Goal: Find specific page/section: Find specific page/section

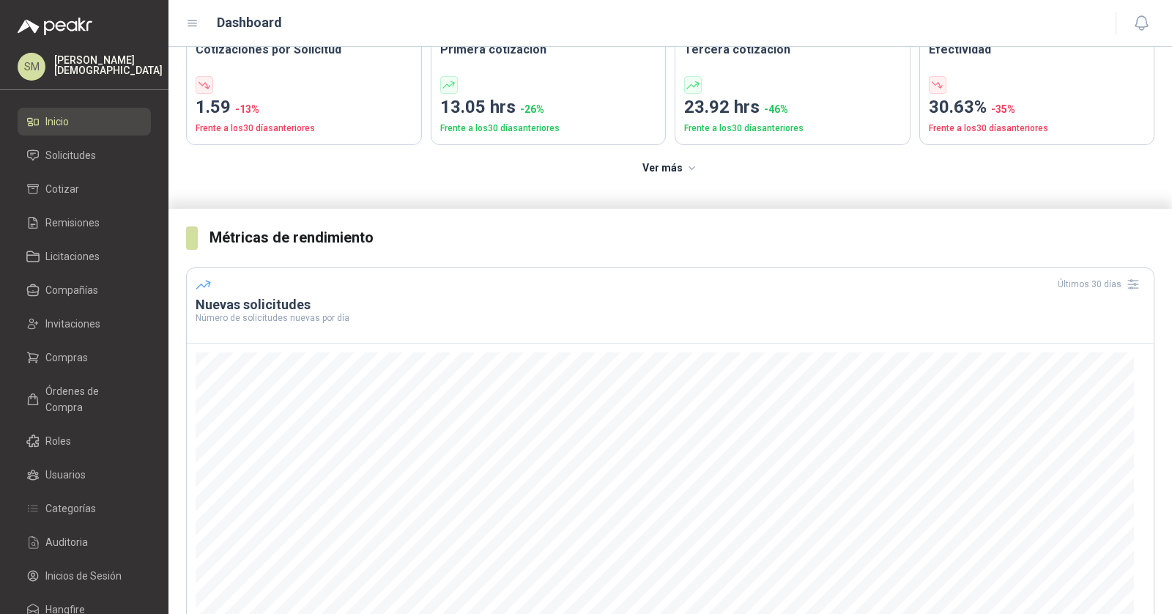
scroll to position [119, 0]
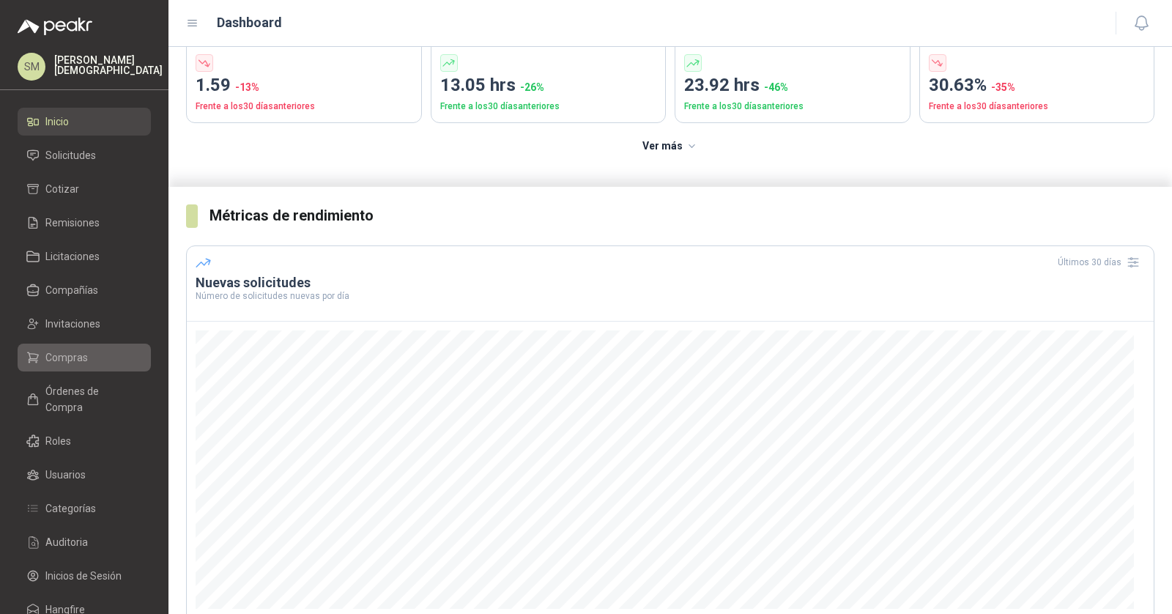
click at [86, 357] on span "Compras" at bounding box center [66, 357] width 42 height 16
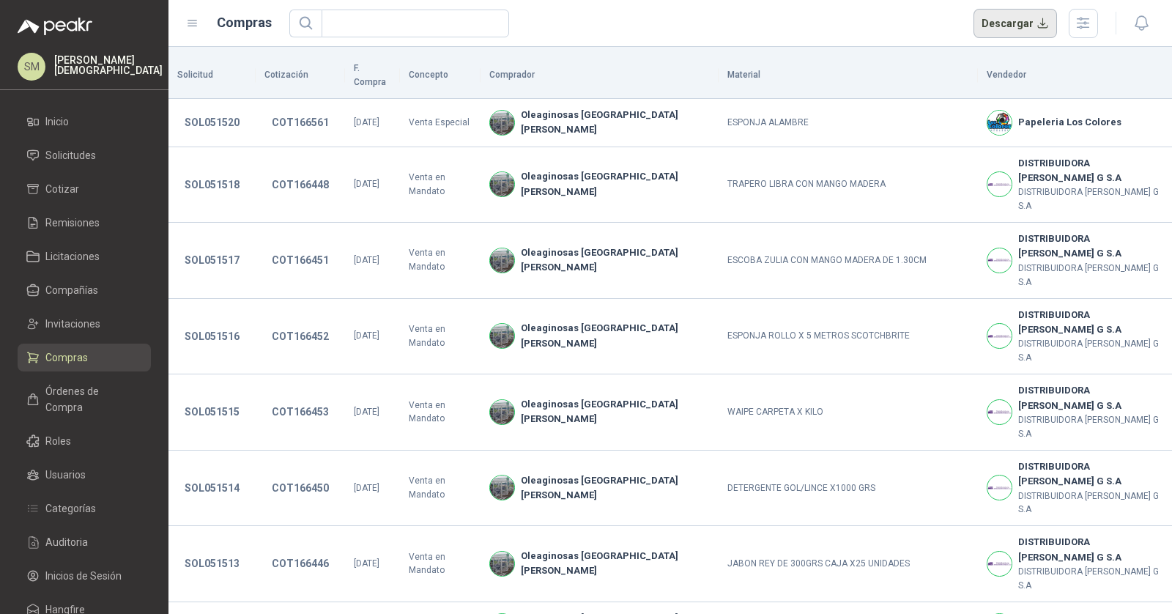
click at [1015, 21] on button "Descargar" at bounding box center [1015, 23] width 84 height 29
click at [138, 157] on li "Solicitudes" at bounding box center [84, 155] width 116 height 16
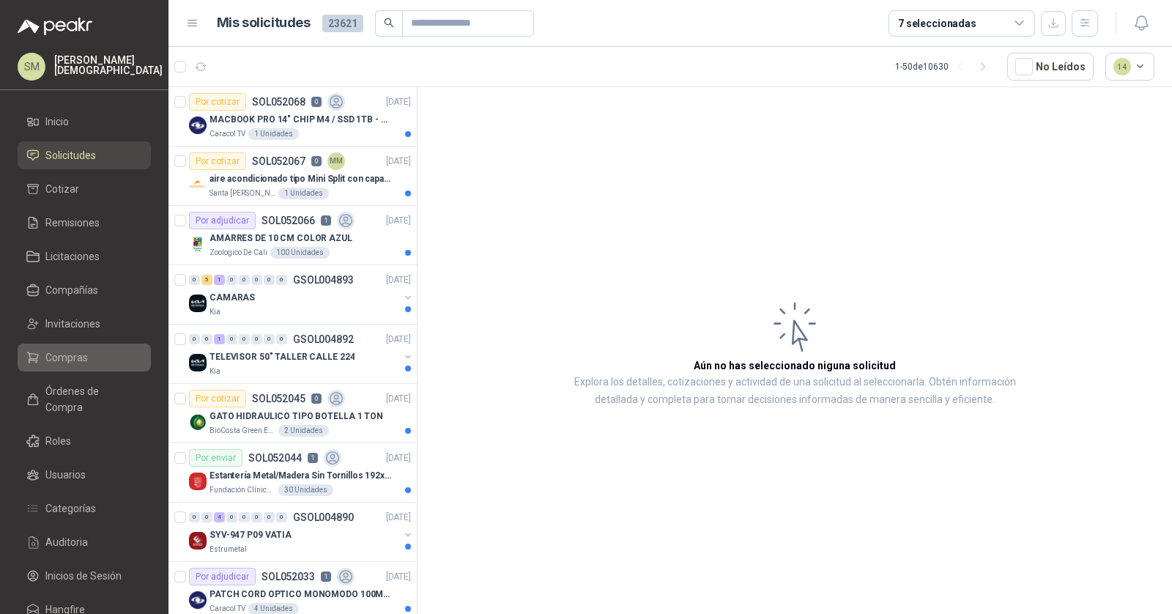
click at [108, 361] on li "Compras" at bounding box center [84, 357] width 116 height 16
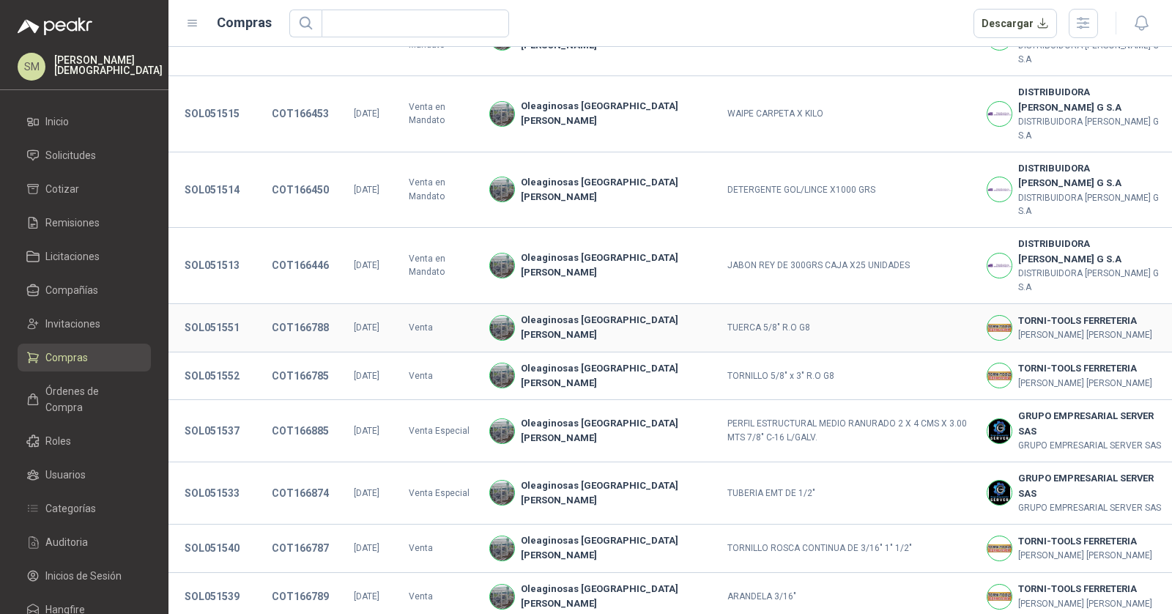
scroll to position [404, 0]
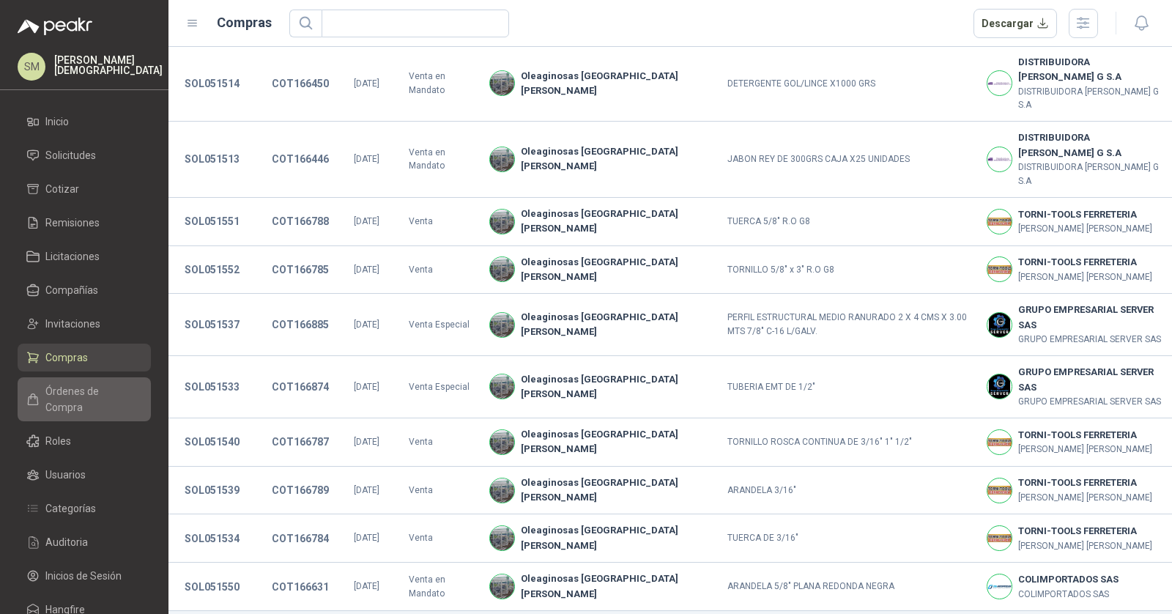
click at [97, 392] on span "Órdenes de Compra" at bounding box center [91, 399] width 92 height 32
